Goal: Download file/media

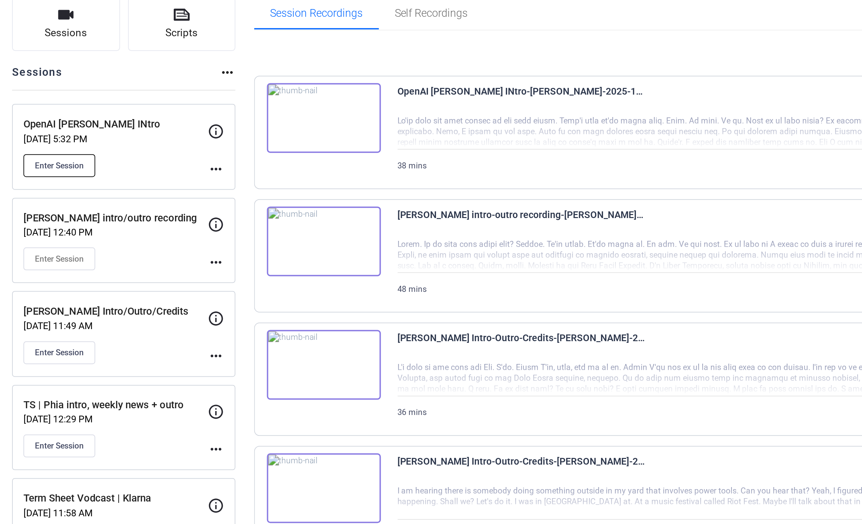
click at [79, 131] on span "Enter Session" at bounding box center [68, 132] width 24 height 5
click at [361, 112] on div at bounding box center [541, 116] width 609 height 17
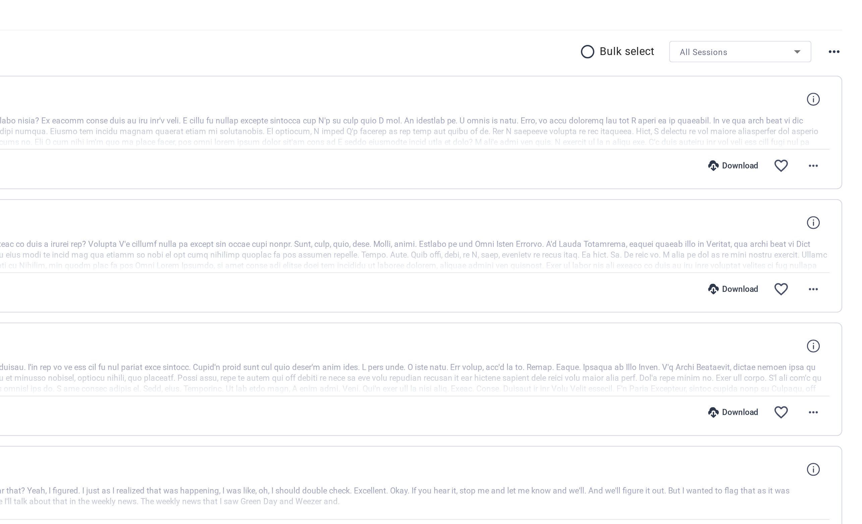
click at [797, 133] on div "Download" at bounding box center [797, 132] width 32 height 5
click at [827, 126] on span at bounding box center [821, 133] width 16 height 16
click at [838, 135] on mat-icon "more_horiz" at bounding box center [837, 133] width 8 height 8
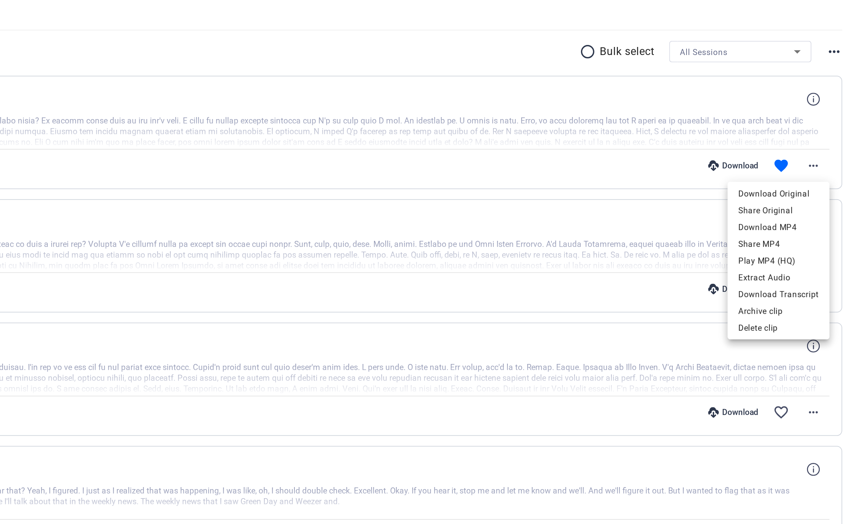
click at [819, 131] on div at bounding box center [431, 262] width 862 height 524
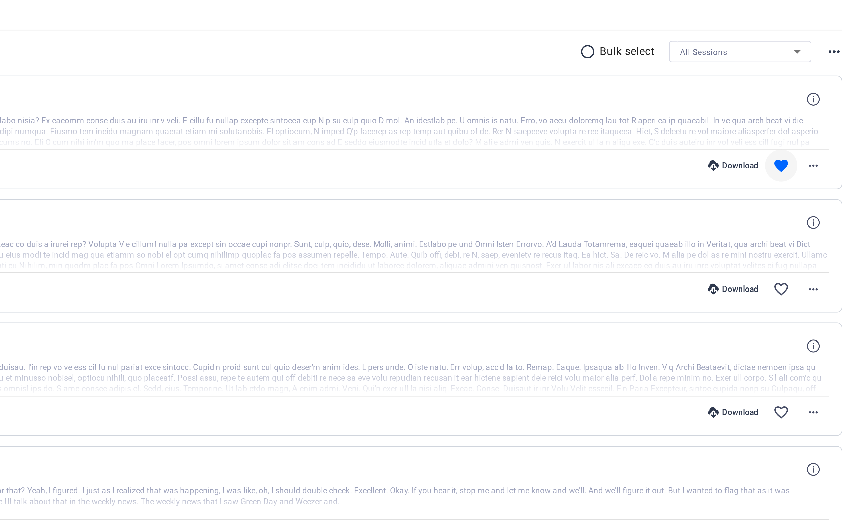
click at [822, 133] on mat-icon "favorite" at bounding box center [821, 133] width 8 height 8
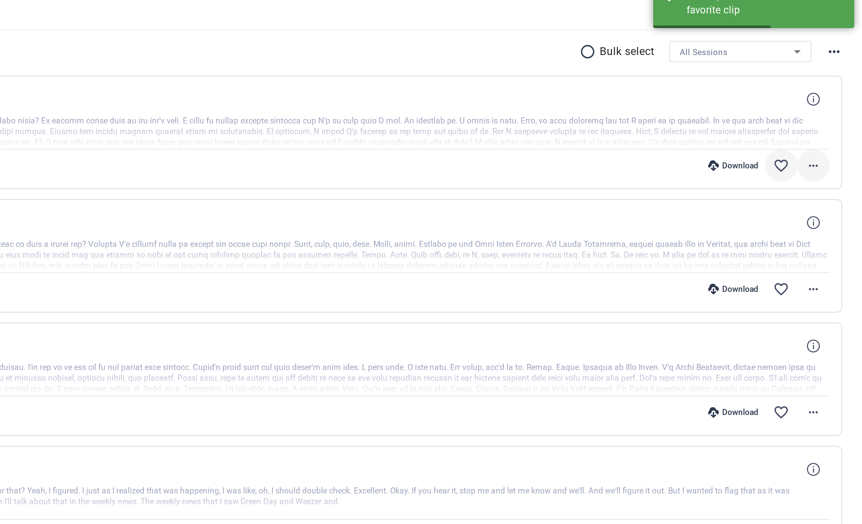
click at [839, 134] on mat-icon "more_horiz" at bounding box center [837, 133] width 8 height 8
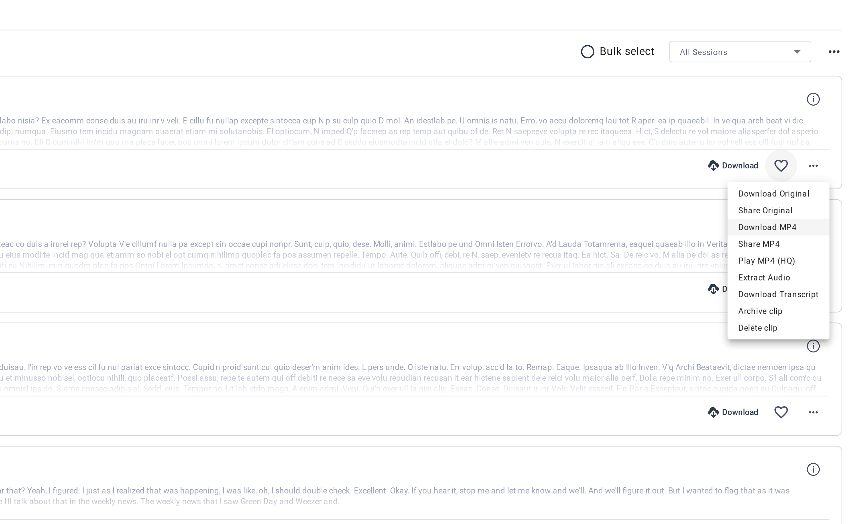
click at [807, 163] on span "Download MP4" at bounding box center [820, 164] width 40 height 8
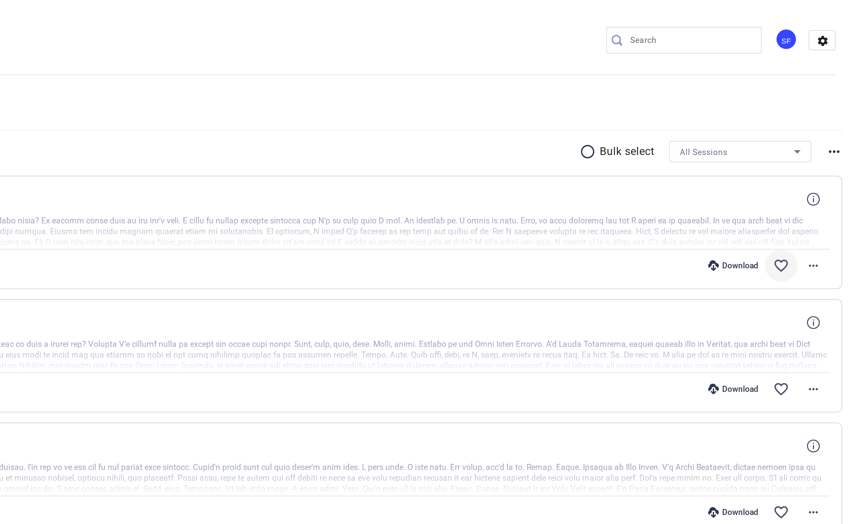
click at [804, 200] on div "Download favorite_border more_horiz" at bounding box center [632, 194] width 426 height 16
